Goal: Information Seeking & Learning: Learn about a topic

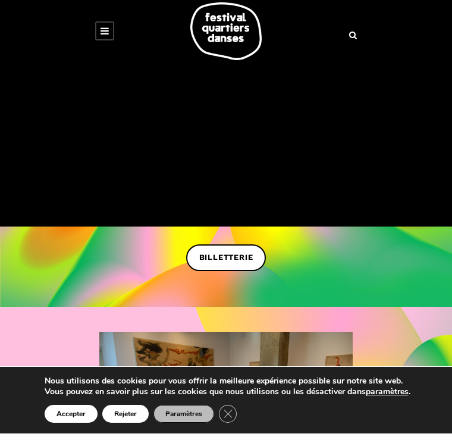
scroll to position [7, 0]
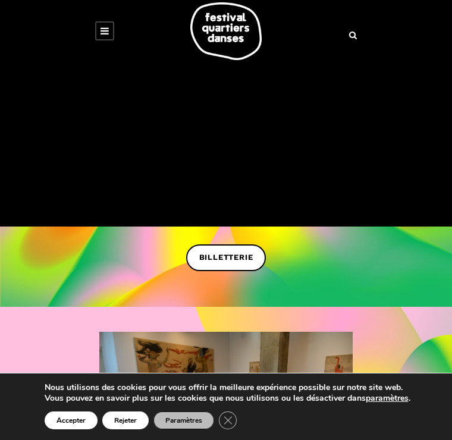
click at [78, 415] on button "Accepter" at bounding box center [71, 421] width 53 height 18
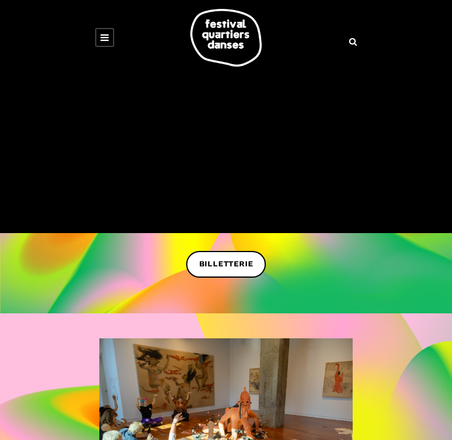
click at [234, 259] on span "BILLETTERIE" at bounding box center [226, 264] width 54 height 12
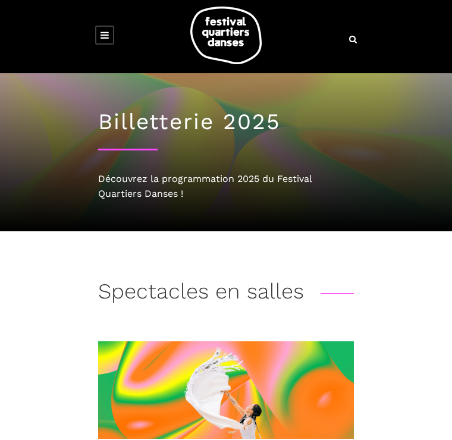
scroll to position [4, 0]
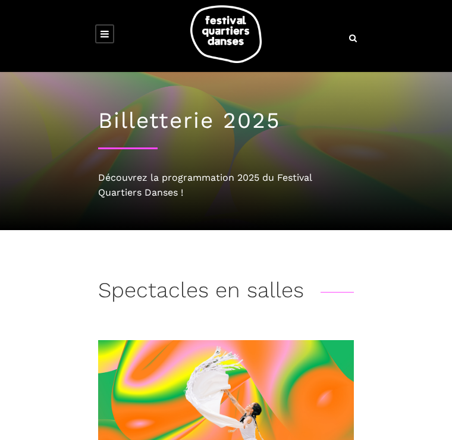
click at [113, 36] on link at bounding box center [104, 33] width 19 height 19
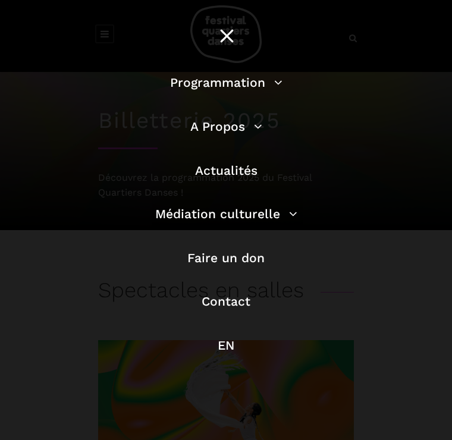
click at [249, 175] on link "Actualités" at bounding box center [226, 170] width 62 height 15
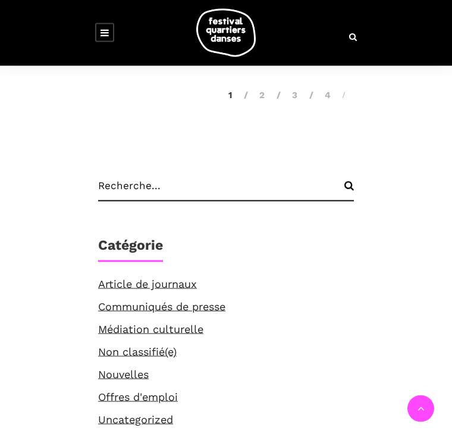
scroll to position [3854, 0]
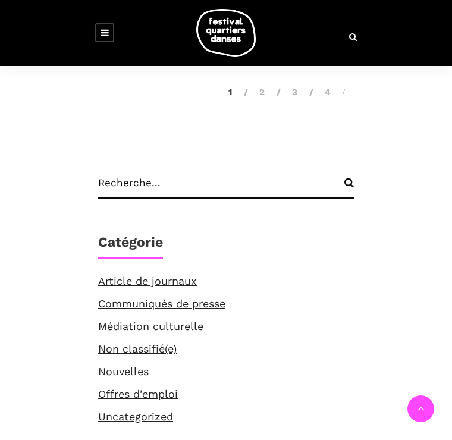
click at [195, 275] on link "Article de journaux" at bounding box center [147, 281] width 99 height 12
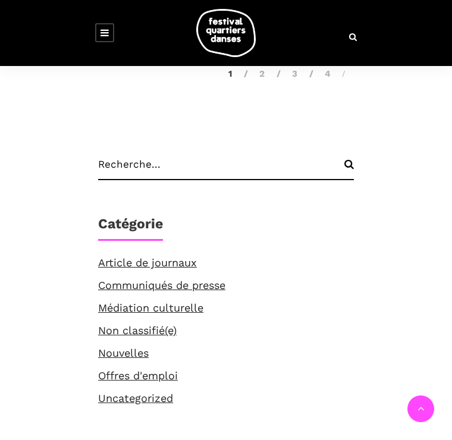
click at [224, 279] on link "Communiqués de presse" at bounding box center [161, 285] width 127 height 12
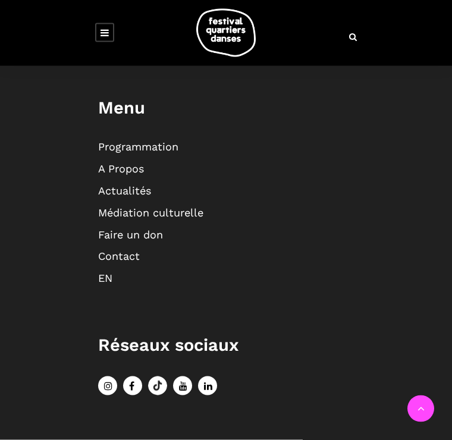
scroll to position [3081, 0]
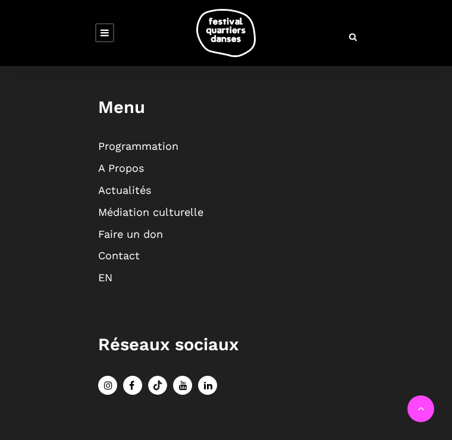
click at [147, 133] on div "Le FQD Le Festival Quartiers Danses a pour mission de démocratiser la danse con…" at bounding box center [226, 111] width 298 height 664
click at [130, 174] on link "A Propos" at bounding box center [121, 168] width 46 height 12
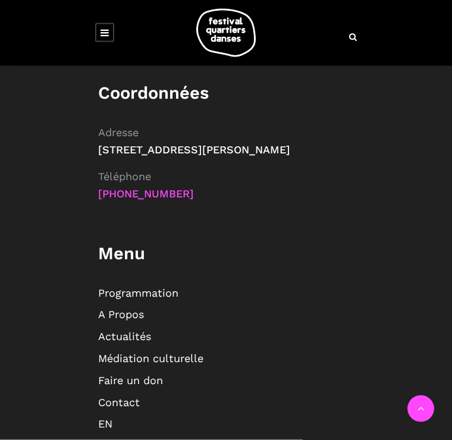
scroll to position [5551, 0]
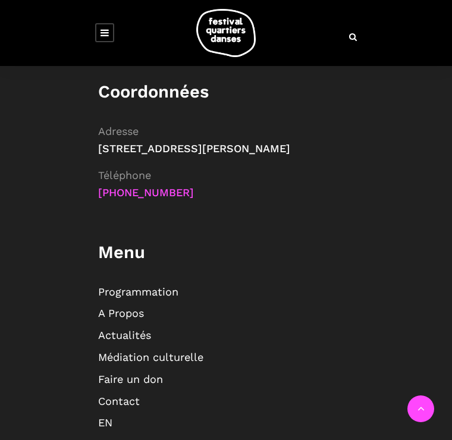
click at [176, 286] on link "Programmation" at bounding box center [138, 292] width 80 height 12
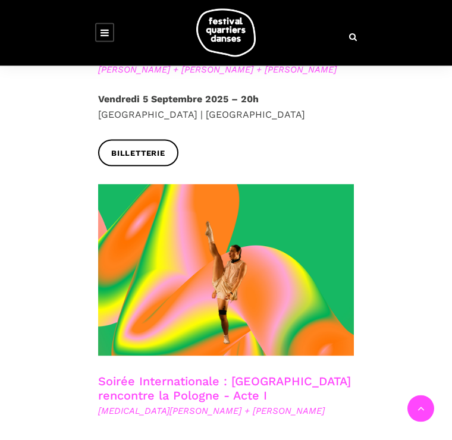
scroll to position [863, 0]
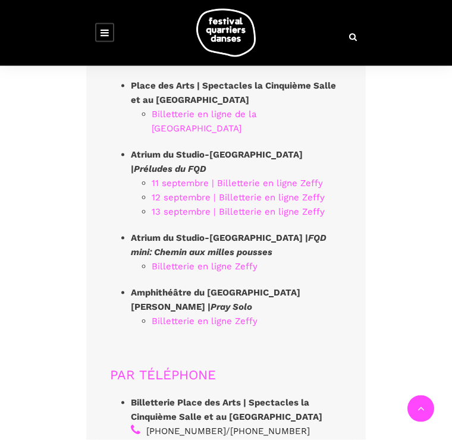
scroll to position [8506, 0]
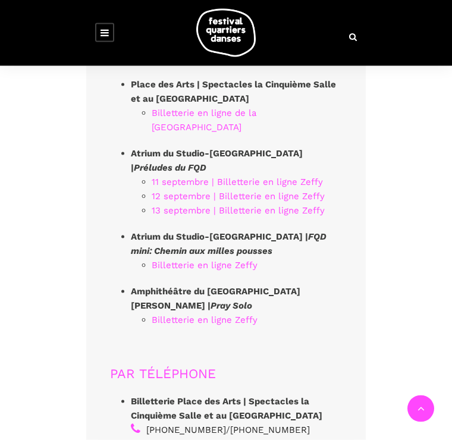
click at [390, 226] on div "SE PROCURER DES BILLETS EN LIGNE Place des Arts | Spectacles la Cinquième Salle…" at bounding box center [226, 393] width 452 height 826
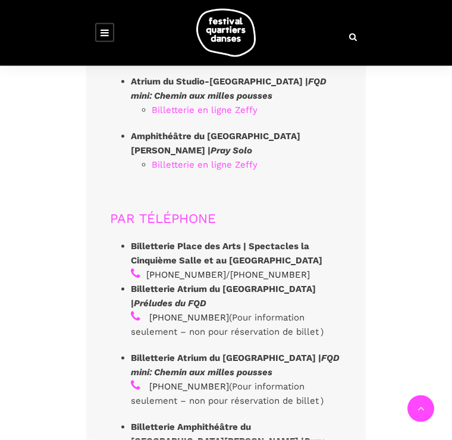
scroll to position [8663, 0]
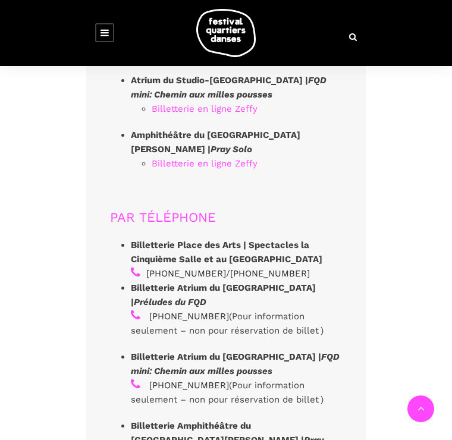
click at [301, 283] on strong "Billetterie Atrium du Studio-Théâtre des GBC | Préludes du FQD" at bounding box center [223, 295] width 185 height 25
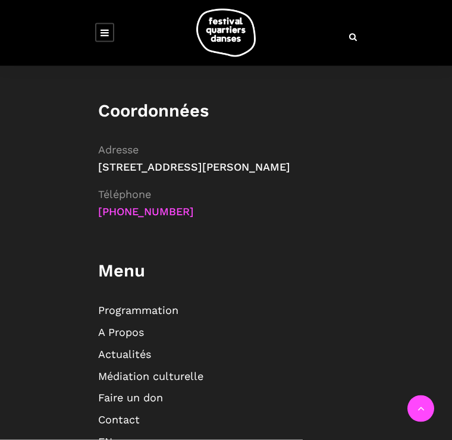
scroll to position [9520, 0]
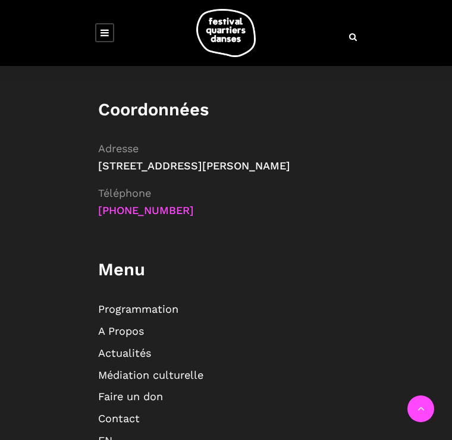
click at [132, 412] on link "Contact" at bounding box center [119, 418] width 42 height 12
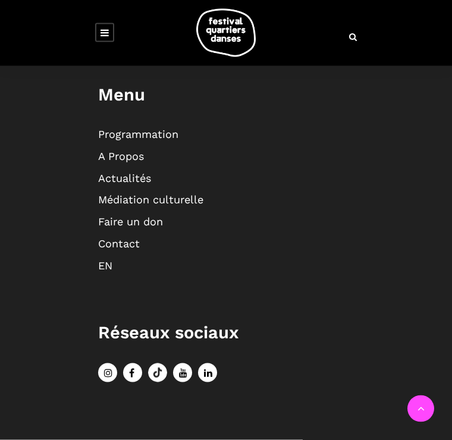
scroll to position [1354, 0]
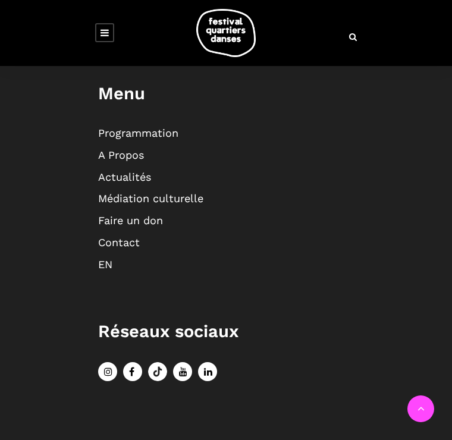
click at [143, 149] on link "A Propos" at bounding box center [121, 155] width 46 height 12
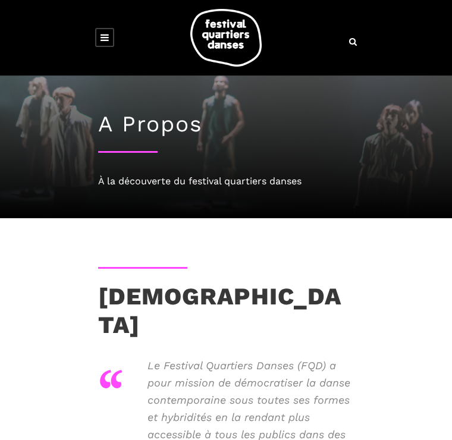
click at [450, 83] on div at bounding box center [226, 99] width 452 height 240
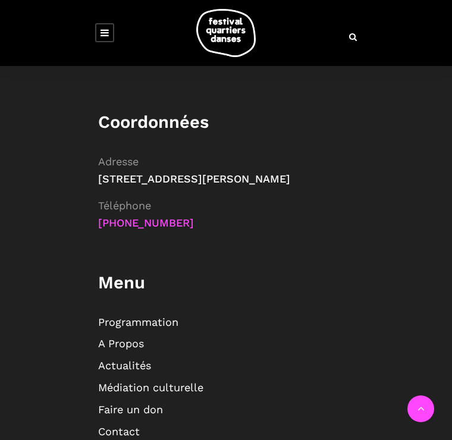
scroll to position [5561, 0]
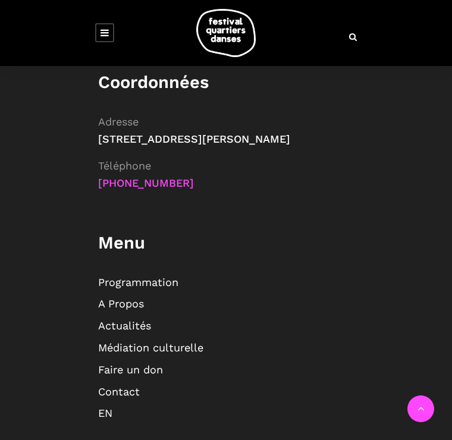
click at [107, 30] on icon at bounding box center [105, 33] width 8 height 10
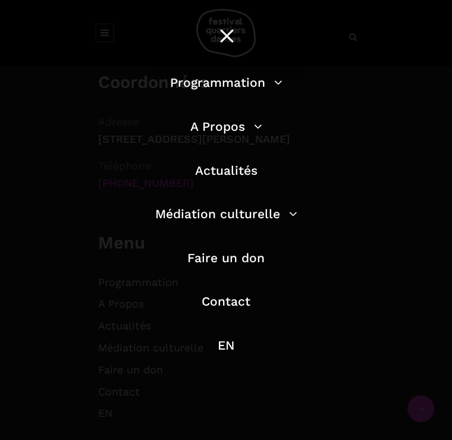
click at [242, 134] on link "A Propos" at bounding box center [226, 126] width 72 height 15
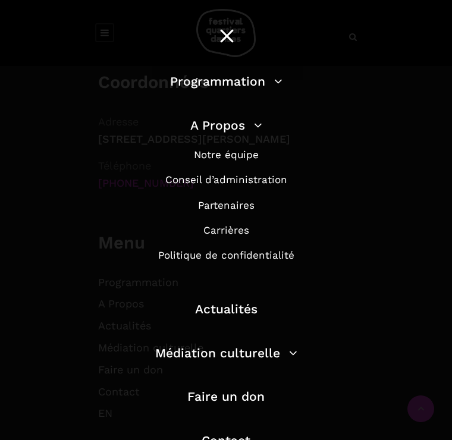
click at [256, 154] on link "Notre équipe" at bounding box center [226, 155] width 65 height 12
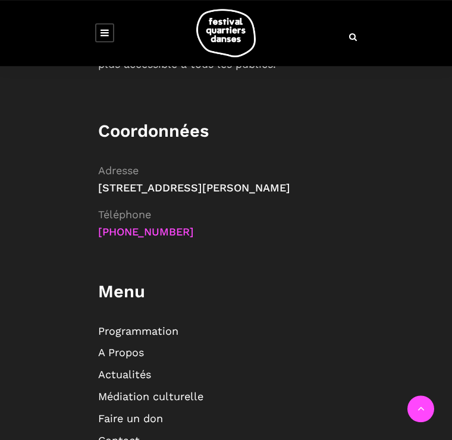
scroll to position [5498, 0]
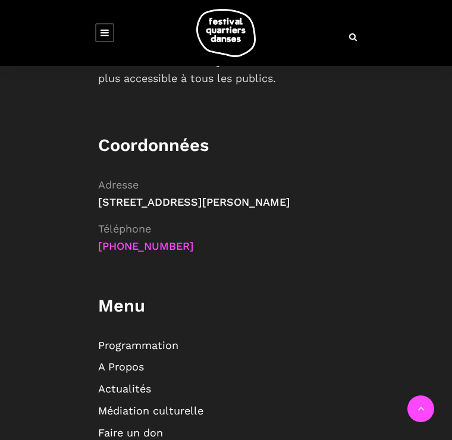
click at [138, 361] on link "A Propos" at bounding box center [121, 367] width 46 height 12
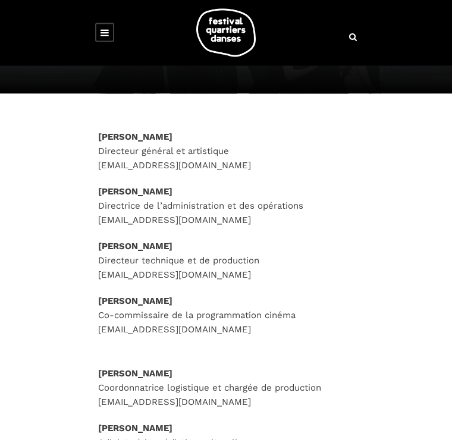
scroll to position [102, 0]
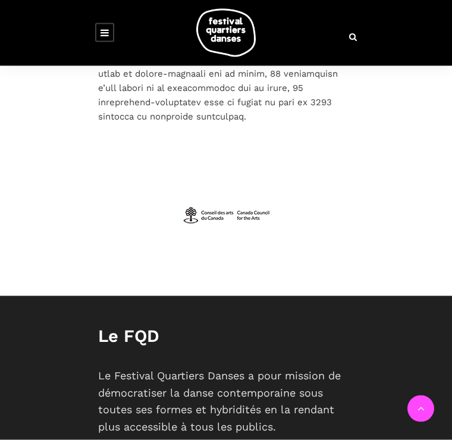
scroll to position [5150, 0]
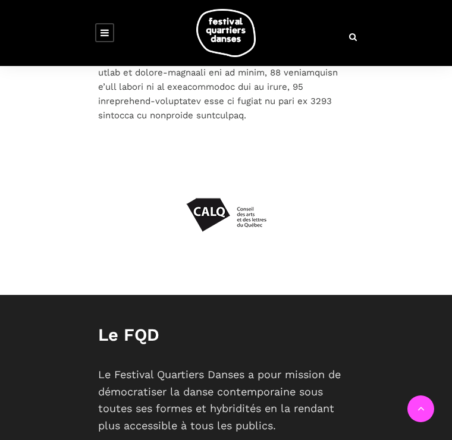
click at [423, 414] on icon at bounding box center [421, 408] width 7 height 11
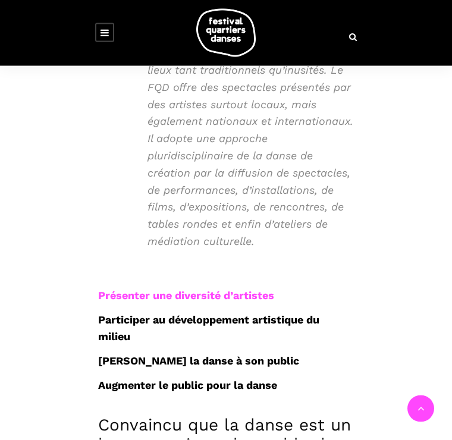
scroll to position [382, 0]
